Goal: Task Accomplishment & Management: Use online tool/utility

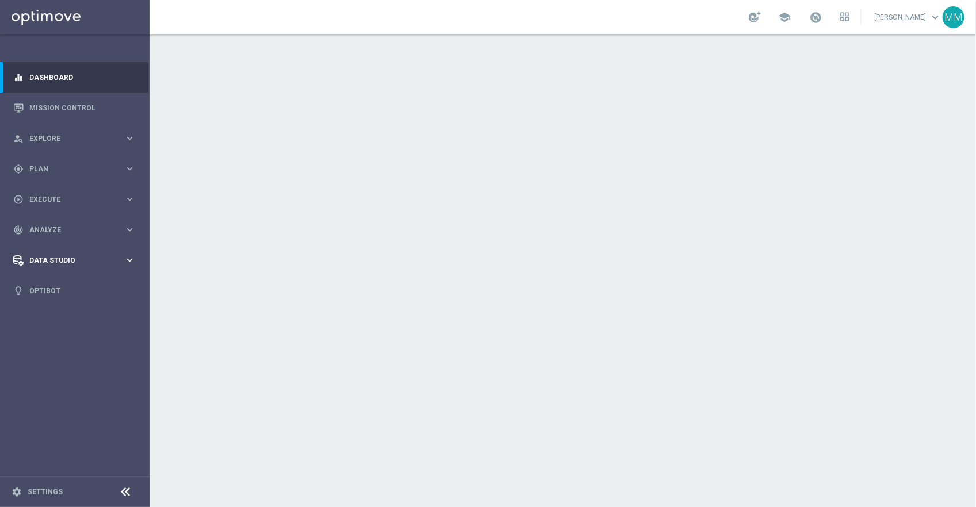
click at [72, 266] on div "Data Studio keyboard_arrow_right" at bounding box center [74, 260] width 148 height 30
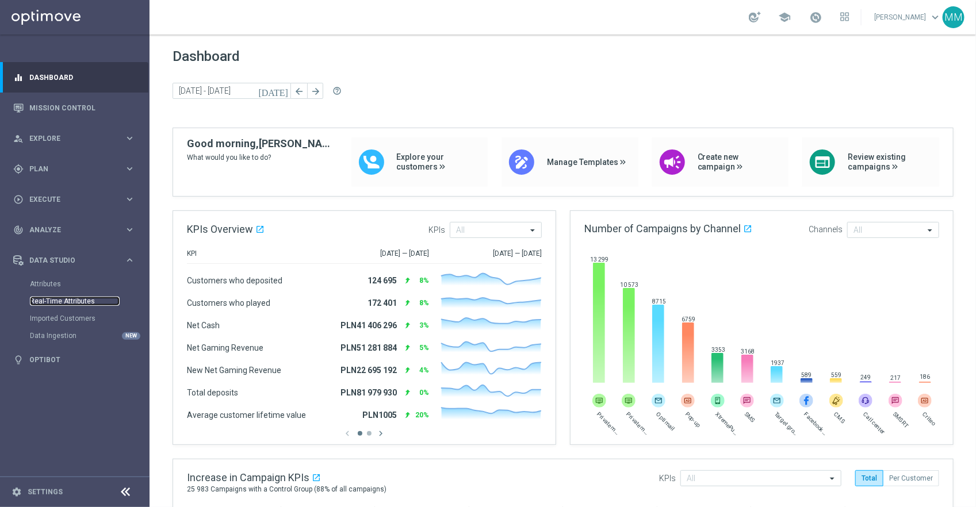
click at [70, 302] on link "Real-Time Attributes" at bounding box center [75, 301] width 90 height 9
click at [72, 259] on span "Data Studio" at bounding box center [76, 260] width 95 height 7
click at [62, 300] on link "Real-Time Attributes" at bounding box center [75, 301] width 90 height 9
click at [57, 231] on span "Analyze" at bounding box center [76, 230] width 95 height 7
click at [62, 268] on link "Marketing Plan Explorer" at bounding box center [75, 270] width 90 height 9
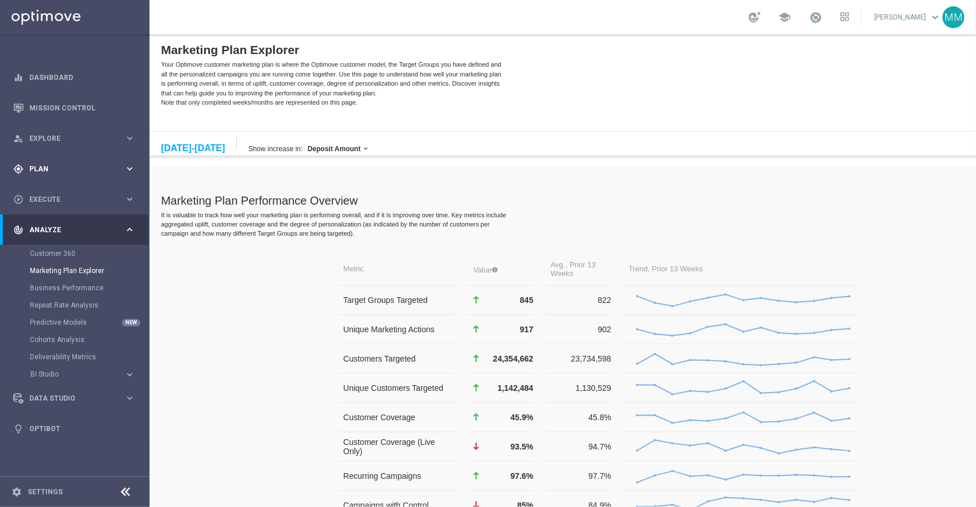
click at [44, 158] on div "gps_fixed Plan keyboard_arrow_right" at bounding box center [74, 168] width 148 height 30
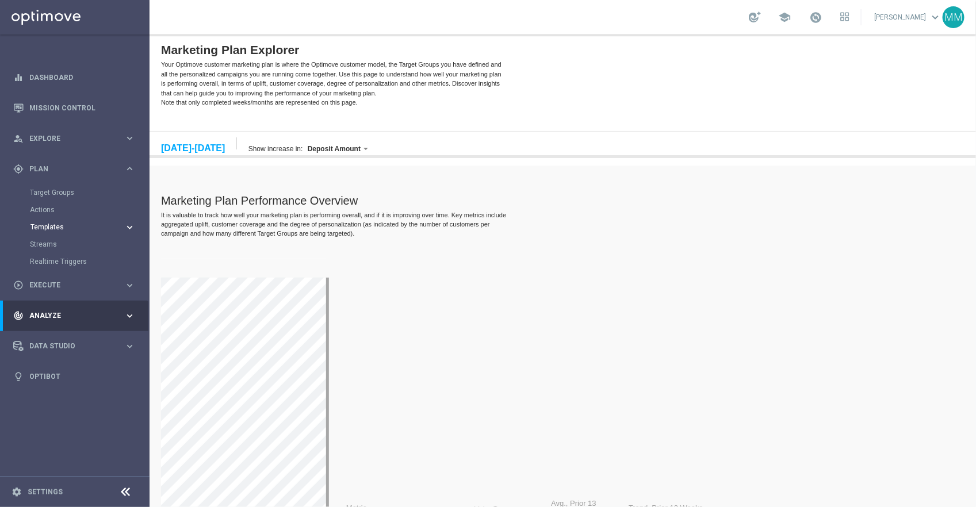
click at [54, 228] on span "Templates" at bounding box center [71, 227] width 82 height 7
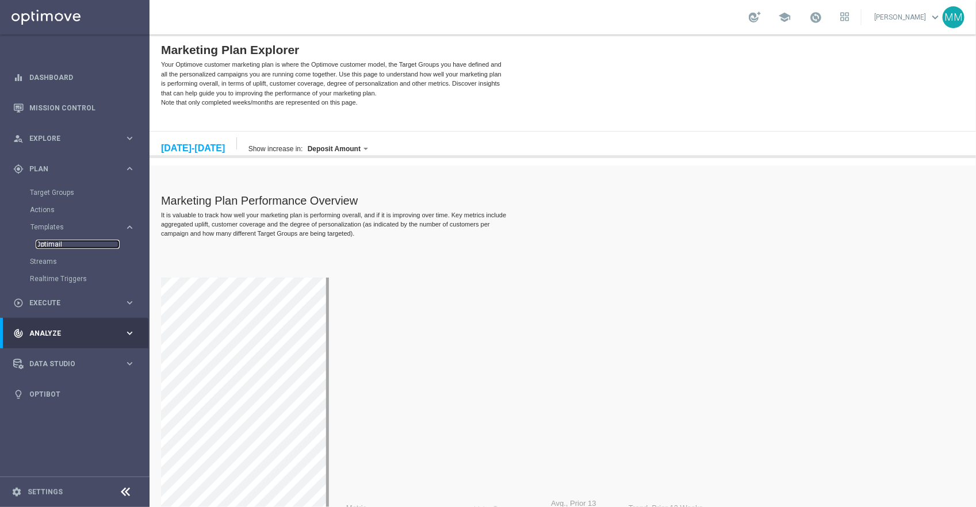
click at [53, 244] on link "Optimail" at bounding box center [78, 244] width 84 height 9
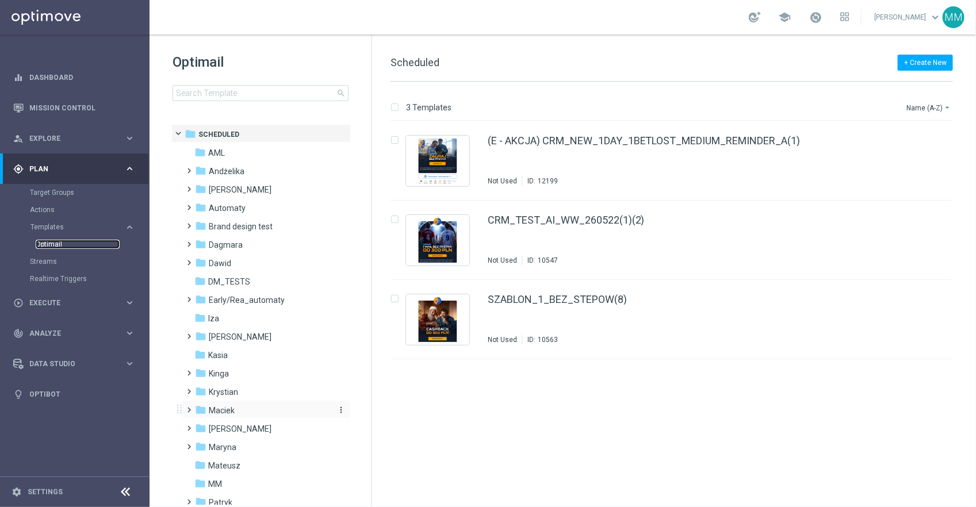
scroll to position [249, 0]
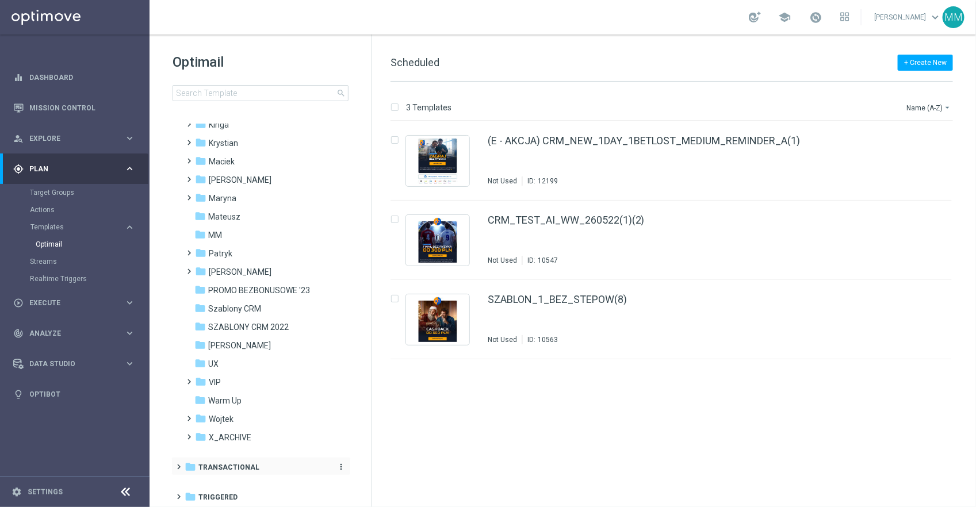
click at [237, 463] on span "Transactional" at bounding box center [228, 467] width 61 height 10
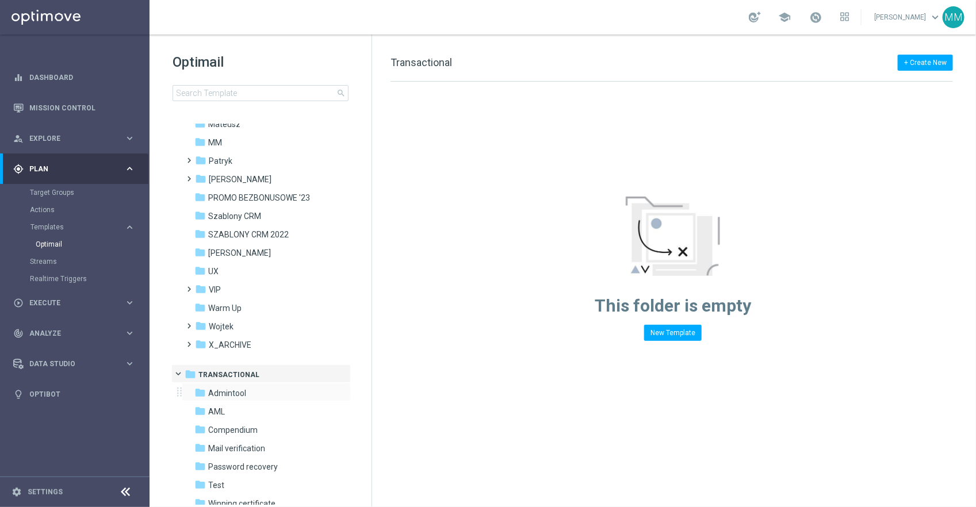
scroll to position [377, 0]
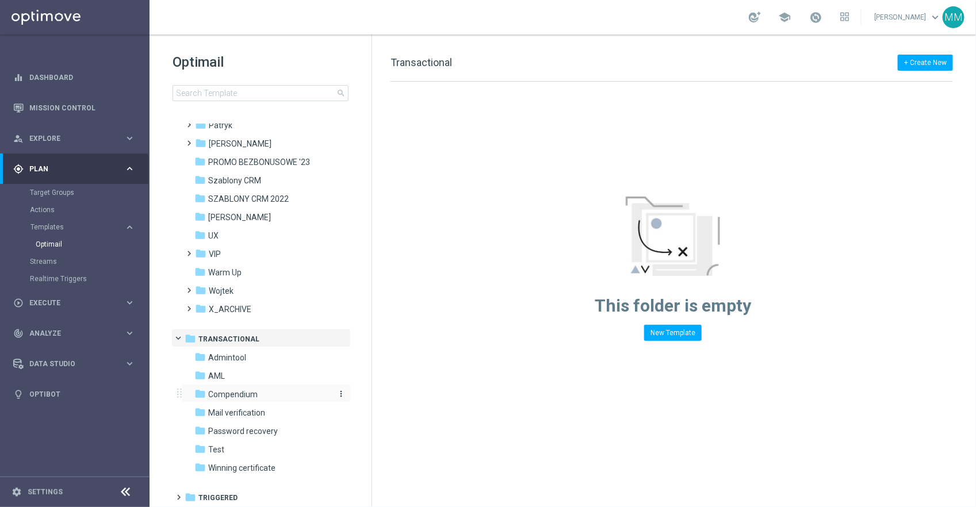
click at [254, 393] on span "Compendium" at bounding box center [232, 394] width 49 height 10
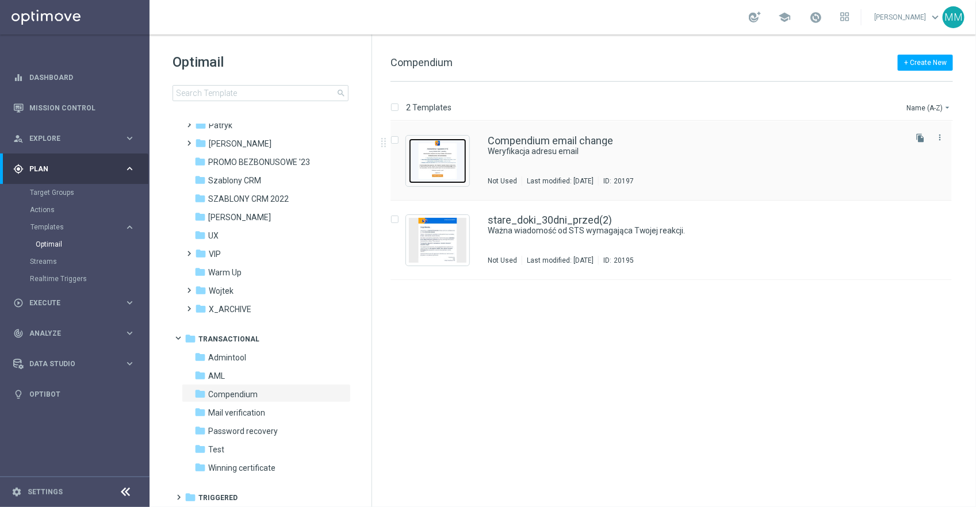
click at [454, 167] on img "Press SPACE to select this row." at bounding box center [437, 161] width 57 height 45
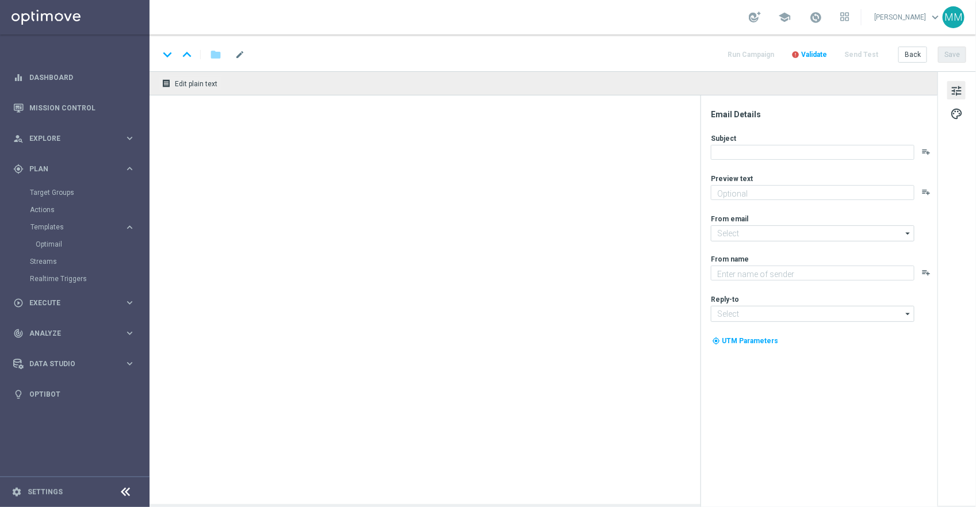
type textarea "Weryfikacja adresu email"
type input "[EMAIL_ADDRESS][DOMAIN_NAME]"
type textarea "STS"
type input "[EMAIL_ADDRESS][DOMAIN_NAME]"
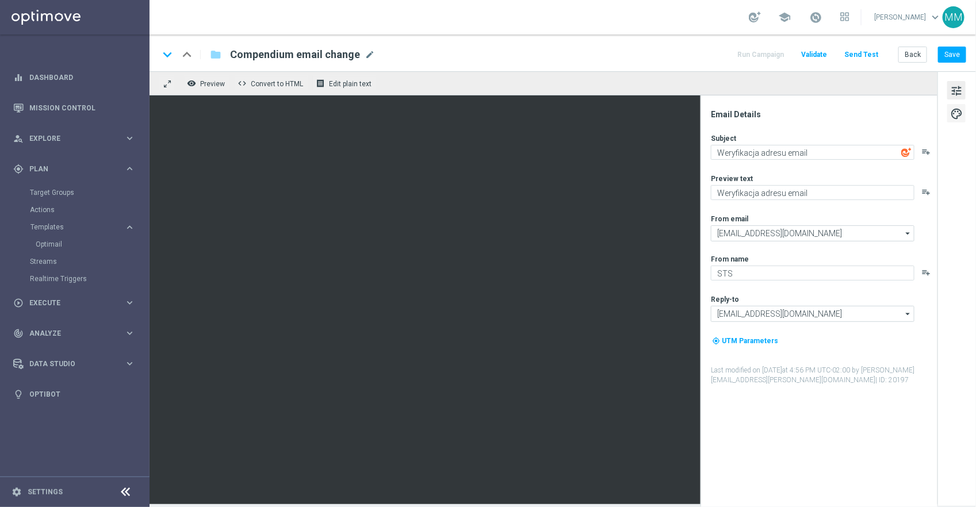
click at [958, 115] on span "palette" at bounding box center [956, 113] width 13 height 15
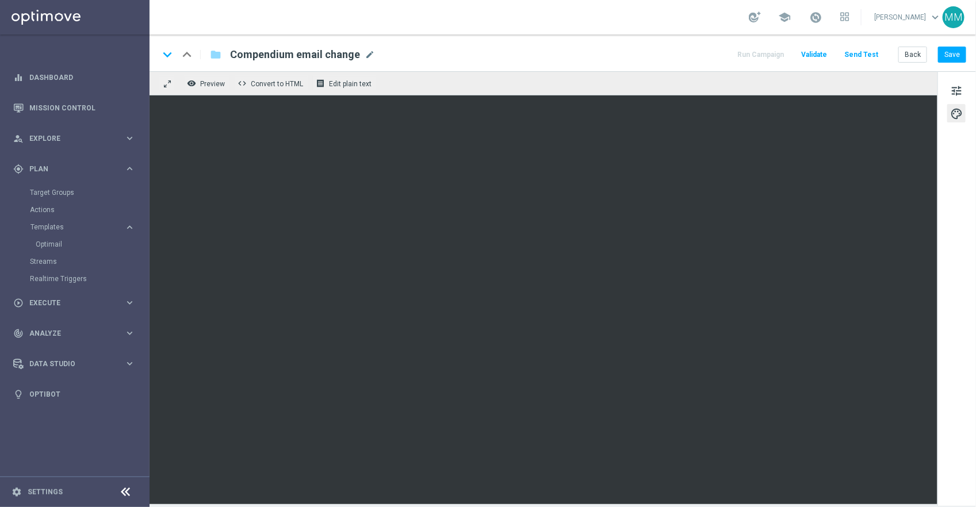
click at [644, 81] on div "remove_red_eye Preview code Convert to HTML receipt Edit plain text" at bounding box center [543, 83] width 788 height 24
click at [674, 73] on div "remove_red_eye Preview code Convert to HTML receipt Edit plain text" at bounding box center [543, 83] width 788 height 24
click at [214, 85] on span "Preview" at bounding box center [212, 84] width 25 height 8
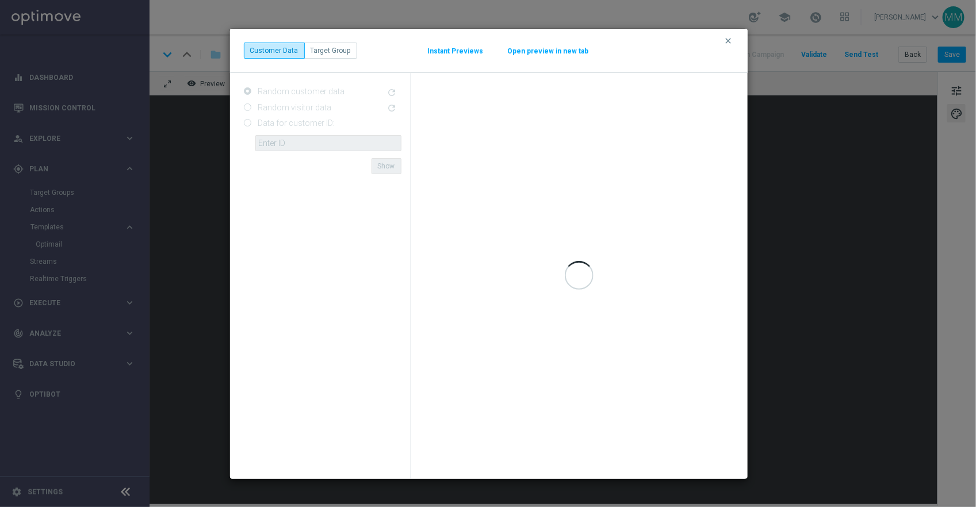
click at [532, 52] on button "Open preview in new tab" at bounding box center [548, 51] width 82 height 9
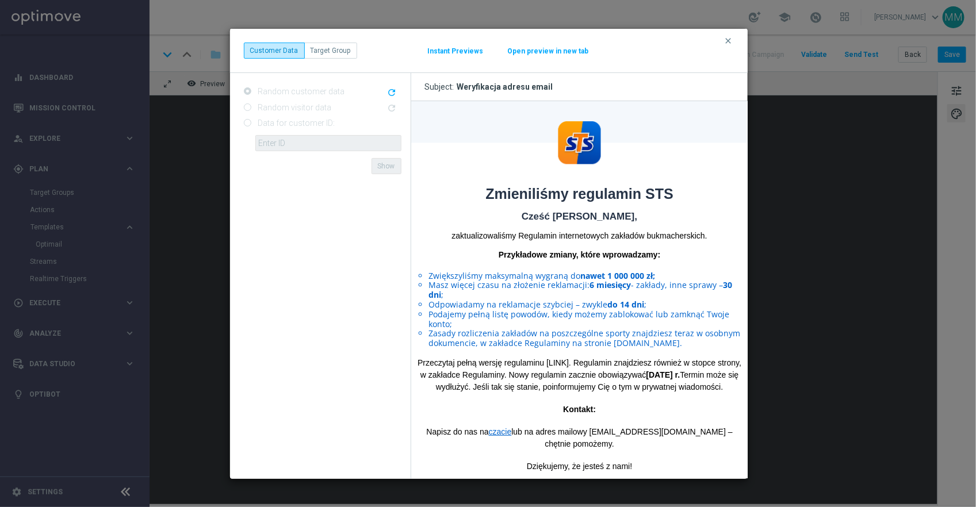
click at [527, 51] on button "Open preview in new tab" at bounding box center [548, 51] width 82 height 9
click at [727, 39] on icon "clear" at bounding box center [728, 40] width 9 height 9
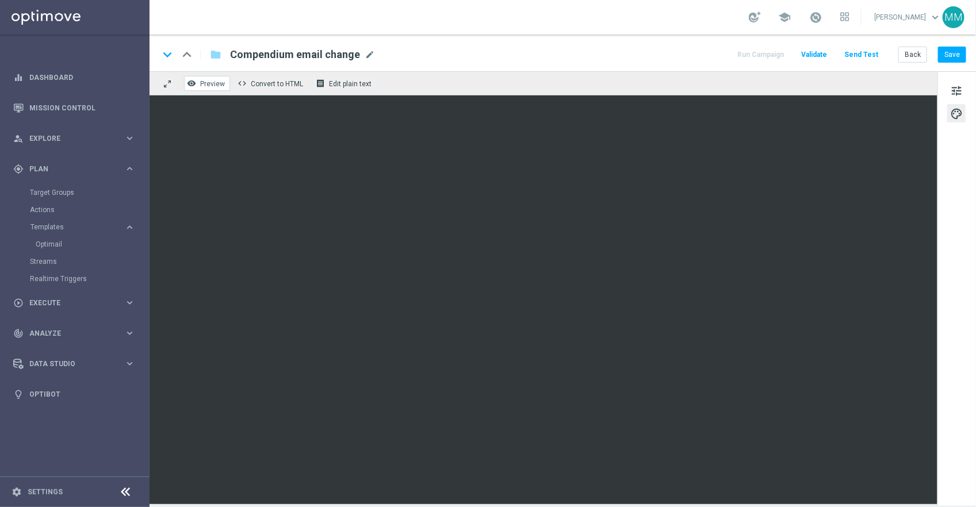
click at [213, 83] on span "Preview" at bounding box center [212, 84] width 25 height 8
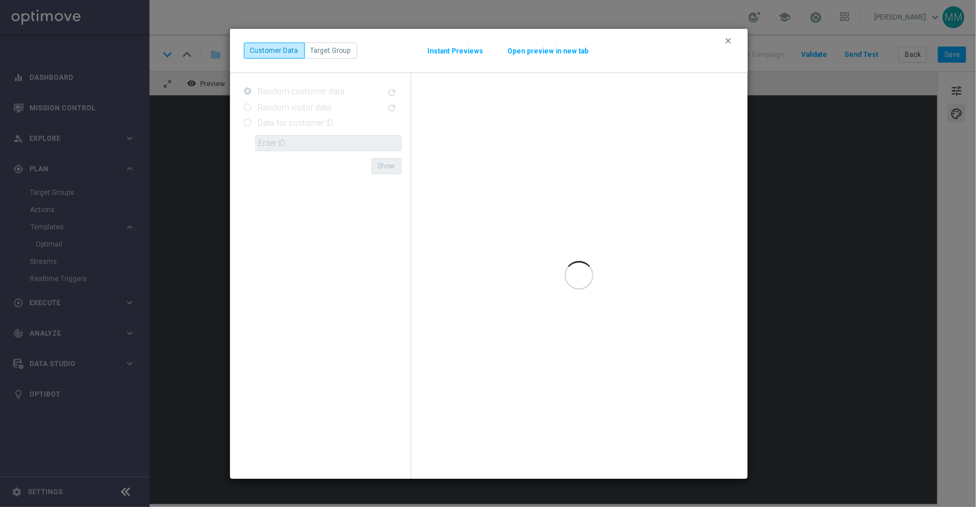
click at [558, 44] on div "clear Customer Data Target Group Instant Previews Open preview in new tab" at bounding box center [489, 51] width 490 height 16
click at [557, 51] on button "Open preview in new tab" at bounding box center [548, 51] width 82 height 9
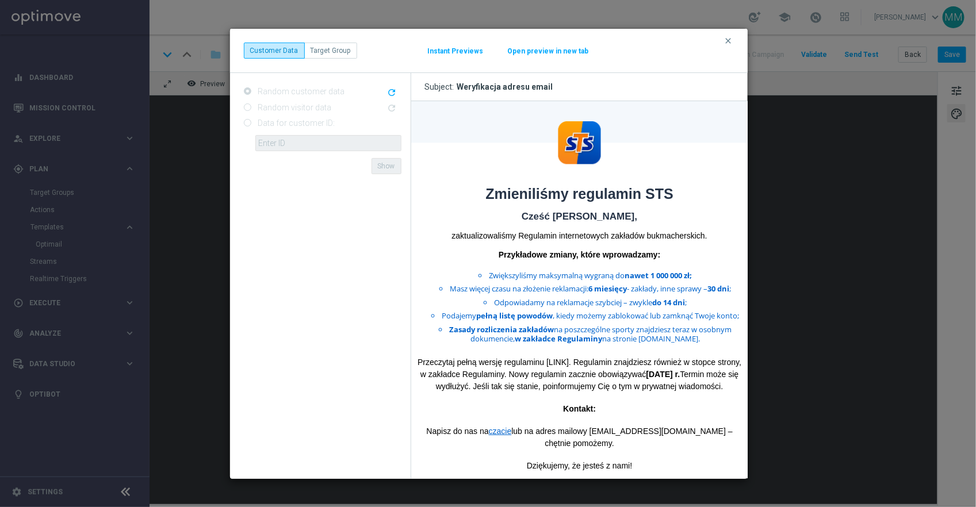
click at [545, 53] on button "Open preview in new tab" at bounding box center [548, 51] width 82 height 9
click at [726, 40] on icon "clear" at bounding box center [728, 40] width 9 height 9
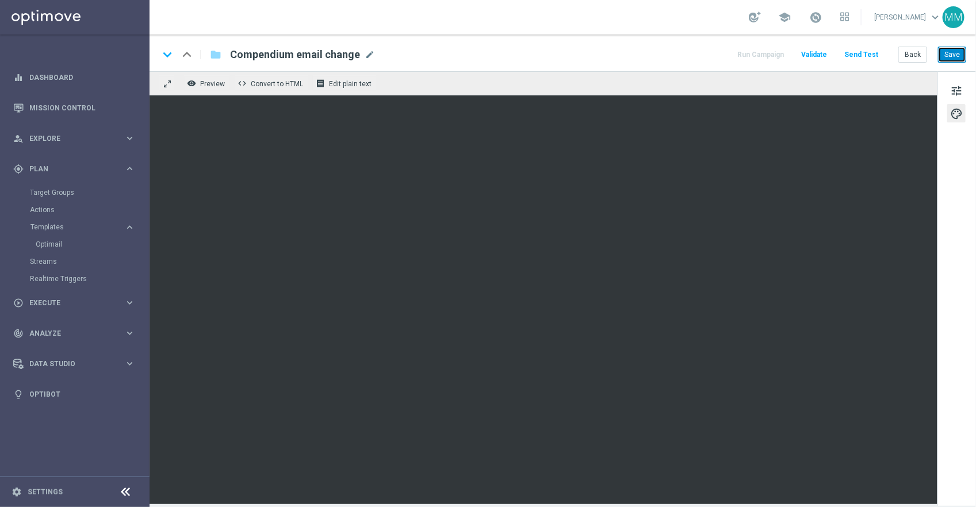
click at [962, 52] on button "Save" at bounding box center [952, 55] width 28 height 16
click at [959, 48] on button "Save" at bounding box center [952, 55] width 28 height 16
click at [655, 85] on div "remove_red_eye Preview code Convert to HTML receipt Edit plain text" at bounding box center [543, 83] width 788 height 24
click at [613, 82] on div "remove_red_eye Preview code Convert to HTML receipt Edit plain text" at bounding box center [543, 83] width 788 height 24
click at [652, 76] on div "remove_red_eye Preview code Convert to HTML receipt Edit plain text" at bounding box center [543, 83] width 788 height 24
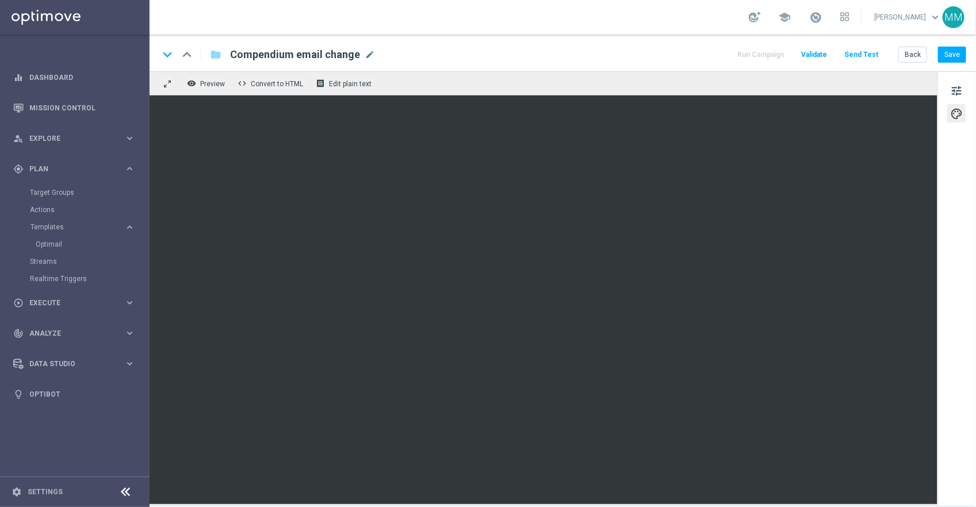
click at [631, 63] on div "keyboard_arrow_down keyboard_arrow_up folder Compendium email change Compendium…" at bounding box center [562, 52] width 826 height 37
click at [624, 79] on div "remove_red_eye Preview code Convert to HTML receipt Edit plain text" at bounding box center [543, 83] width 788 height 24
click at [208, 85] on span "Preview" at bounding box center [212, 84] width 25 height 8
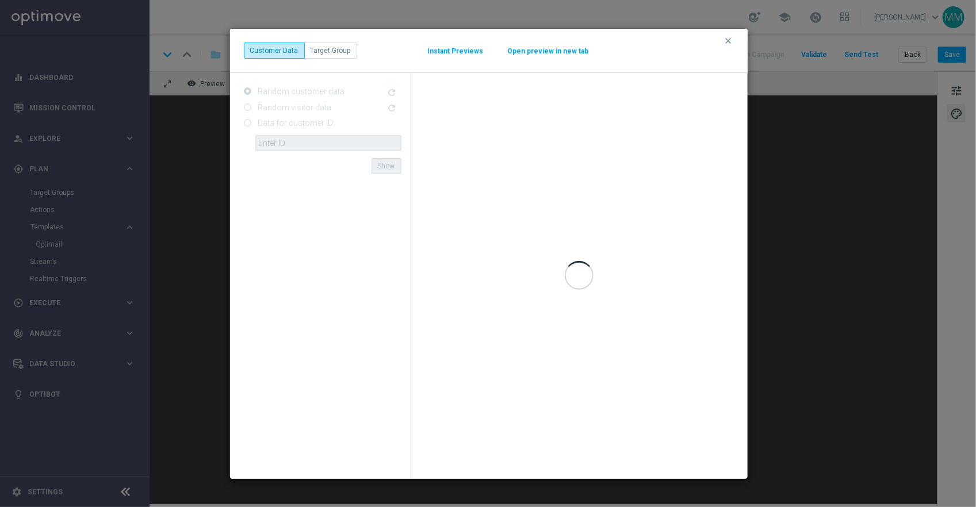
click at [525, 51] on button "Open preview in new tab" at bounding box center [548, 51] width 82 height 9
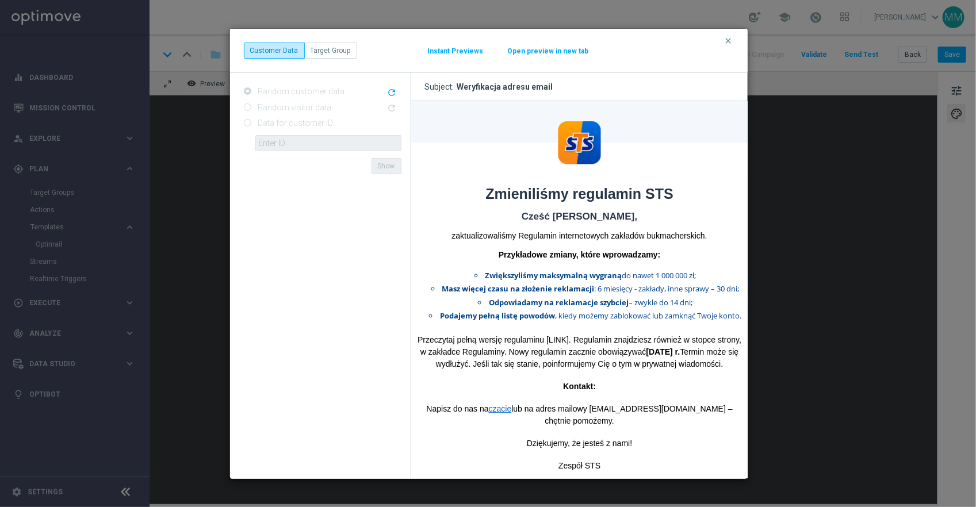
click at [537, 51] on button "Open preview in new tab" at bounding box center [548, 51] width 82 height 9
click at [727, 39] on icon "clear" at bounding box center [728, 40] width 9 height 9
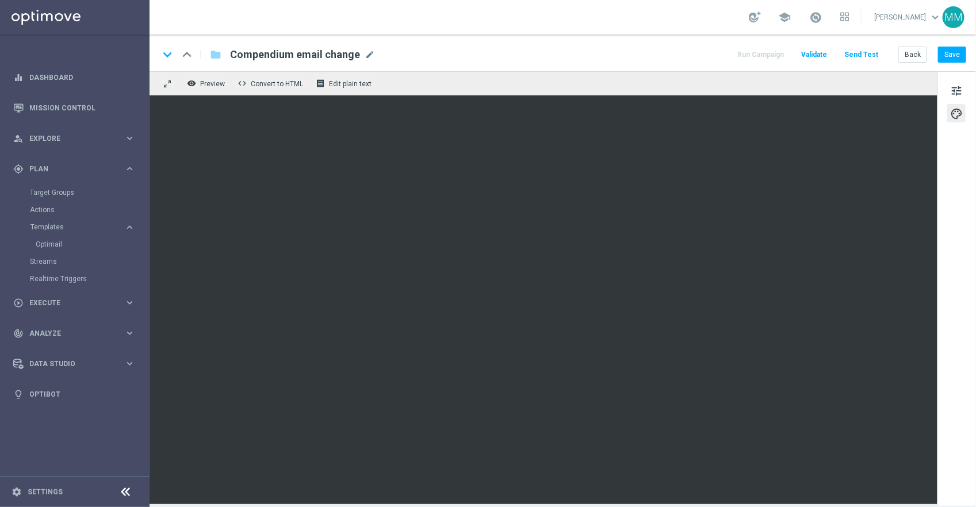
click at [622, 77] on div "remove_red_eye Preview code Convert to HTML receipt Edit plain text" at bounding box center [543, 83] width 788 height 24
click at [217, 80] on span "Preview" at bounding box center [212, 84] width 25 height 8
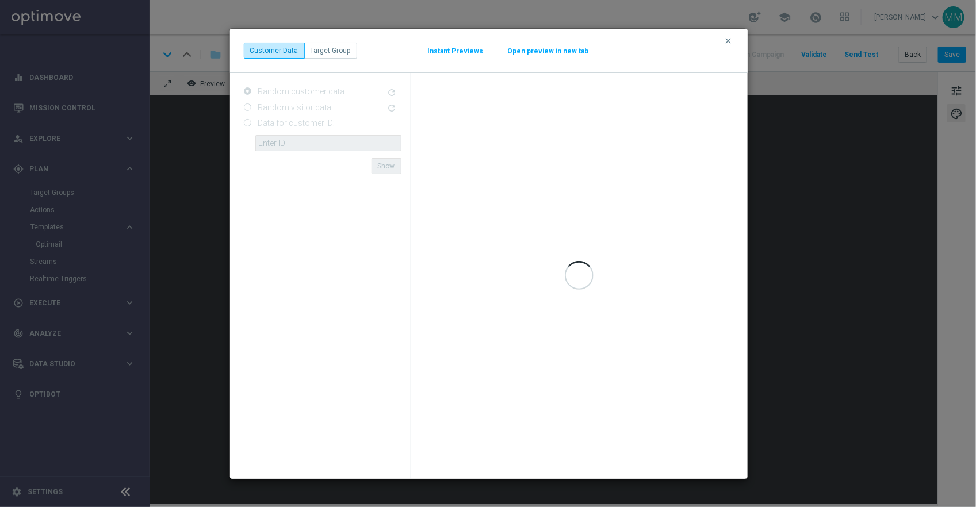
click at [544, 51] on button "Open preview in new tab" at bounding box center [548, 51] width 82 height 9
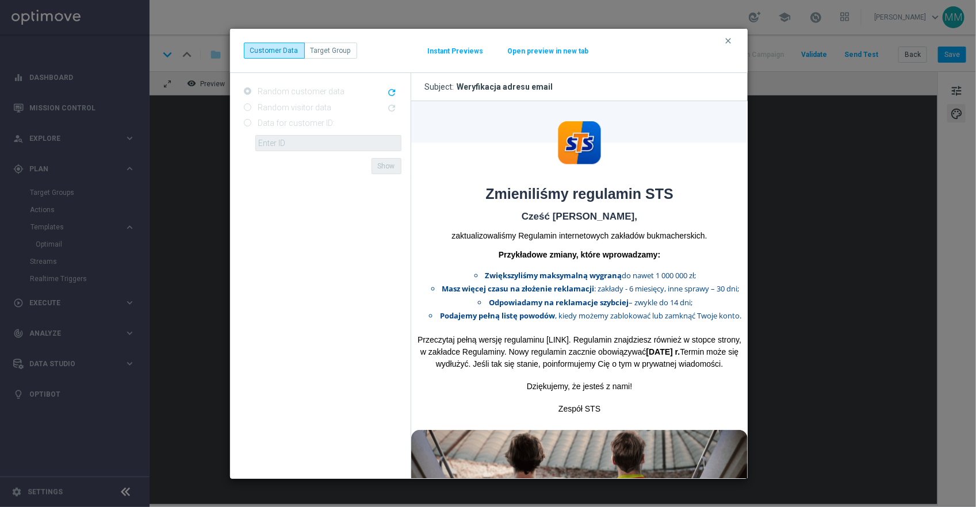
click at [533, 50] on button "Open preview in new tab" at bounding box center [548, 51] width 82 height 9
click at [726, 45] on button "clear" at bounding box center [729, 41] width 13 height 10
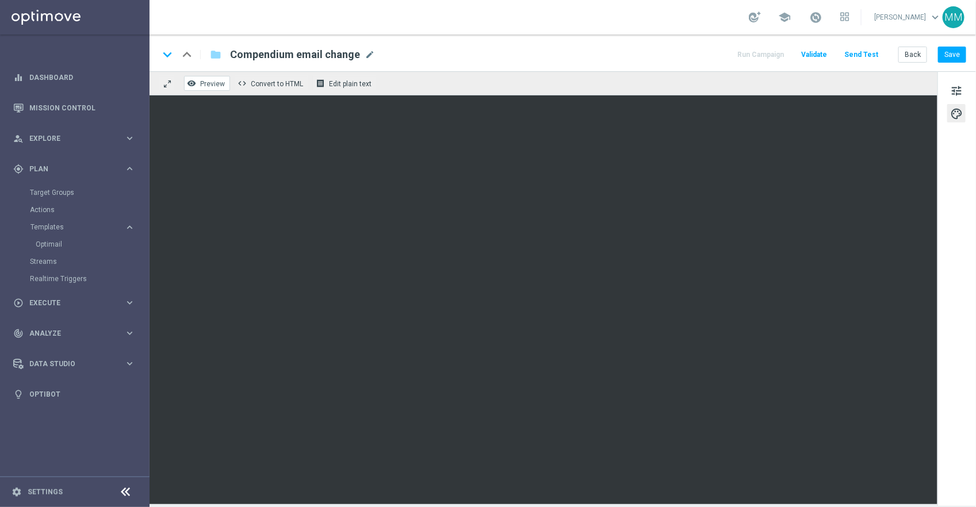
click at [213, 87] on span "Preview" at bounding box center [212, 84] width 25 height 8
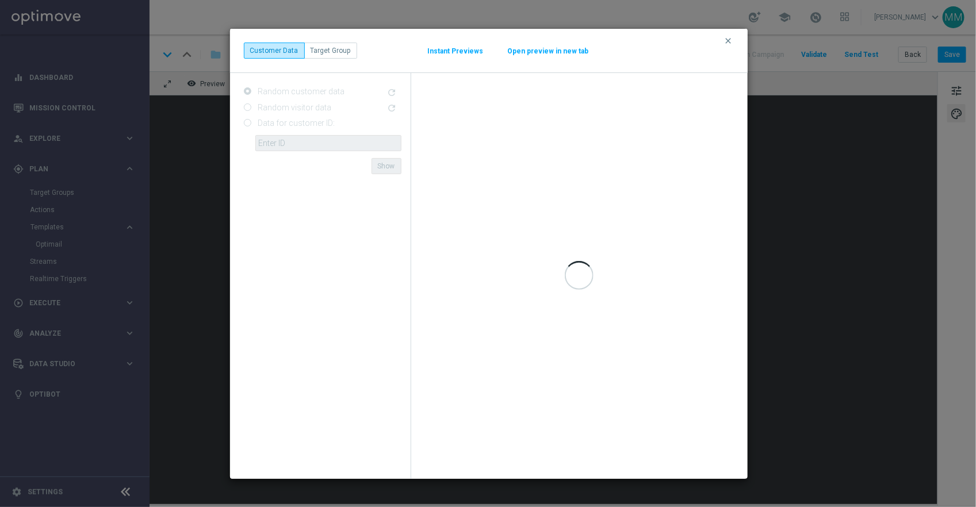
click at [555, 50] on button "Open preview in new tab" at bounding box center [548, 51] width 82 height 9
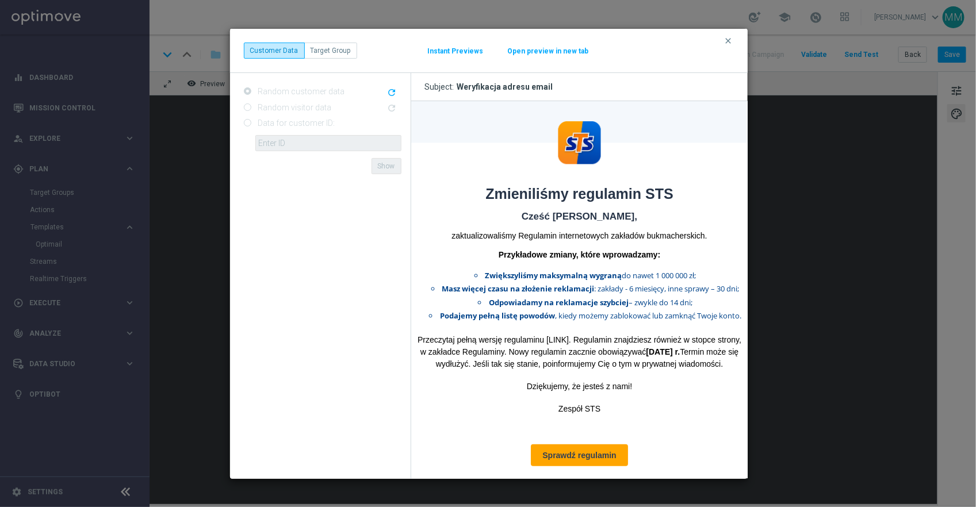
click at [536, 52] on button "Open preview in new tab" at bounding box center [548, 51] width 82 height 9
click at [732, 38] on icon "clear" at bounding box center [728, 40] width 9 height 9
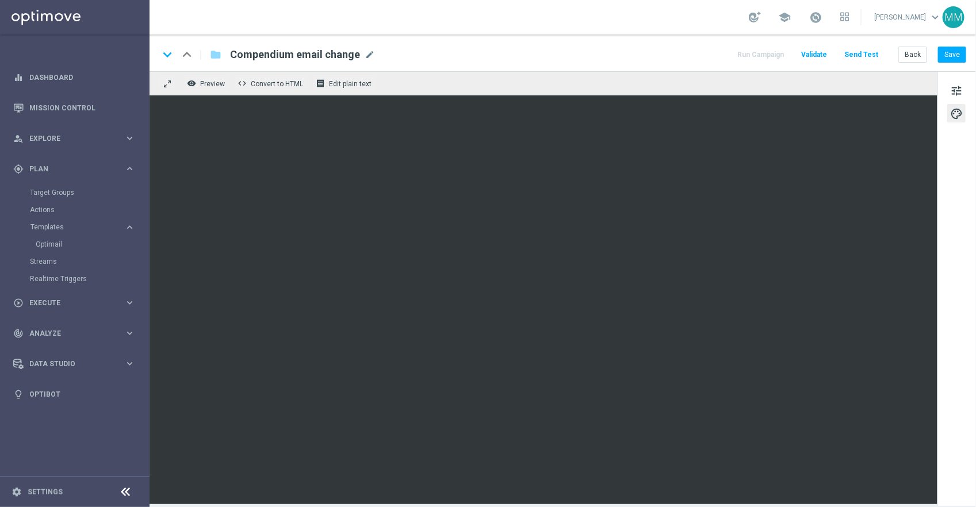
click at [945, 178] on div "tune palette" at bounding box center [956, 288] width 39 height 435
click at [464, 72] on div "remove_red_eye Preview code Convert to HTML receipt Edit plain text" at bounding box center [543, 83] width 788 height 24
click at [569, 82] on div "remove_red_eye Preview code Convert to HTML receipt Edit plain text" at bounding box center [543, 83] width 788 height 24
click at [954, 57] on button "Save" at bounding box center [952, 55] width 28 height 16
